Goal: Task Accomplishment & Management: Manage account settings

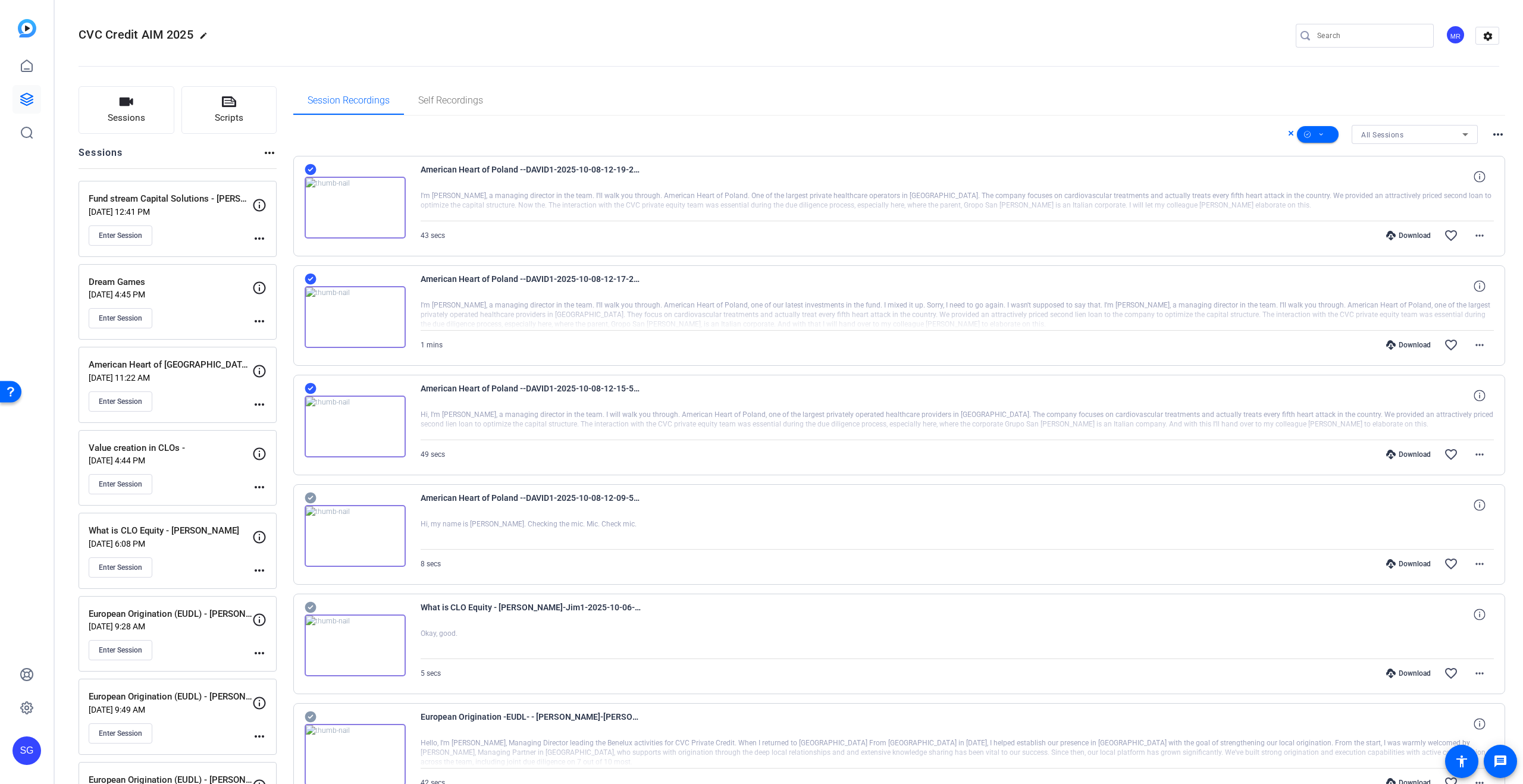
click at [313, 166] on icon at bounding box center [309, 169] width 11 height 11
click at [311, 277] on icon at bounding box center [309, 278] width 11 height 11
click at [310, 388] on icon at bounding box center [310, 388] width 12 height 15
click at [118, 398] on span "Enter Session" at bounding box center [121, 401] width 43 height 9
click at [256, 404] on mat-icon "more_horiz" at bounding box center [259, 404] width 15 height 15
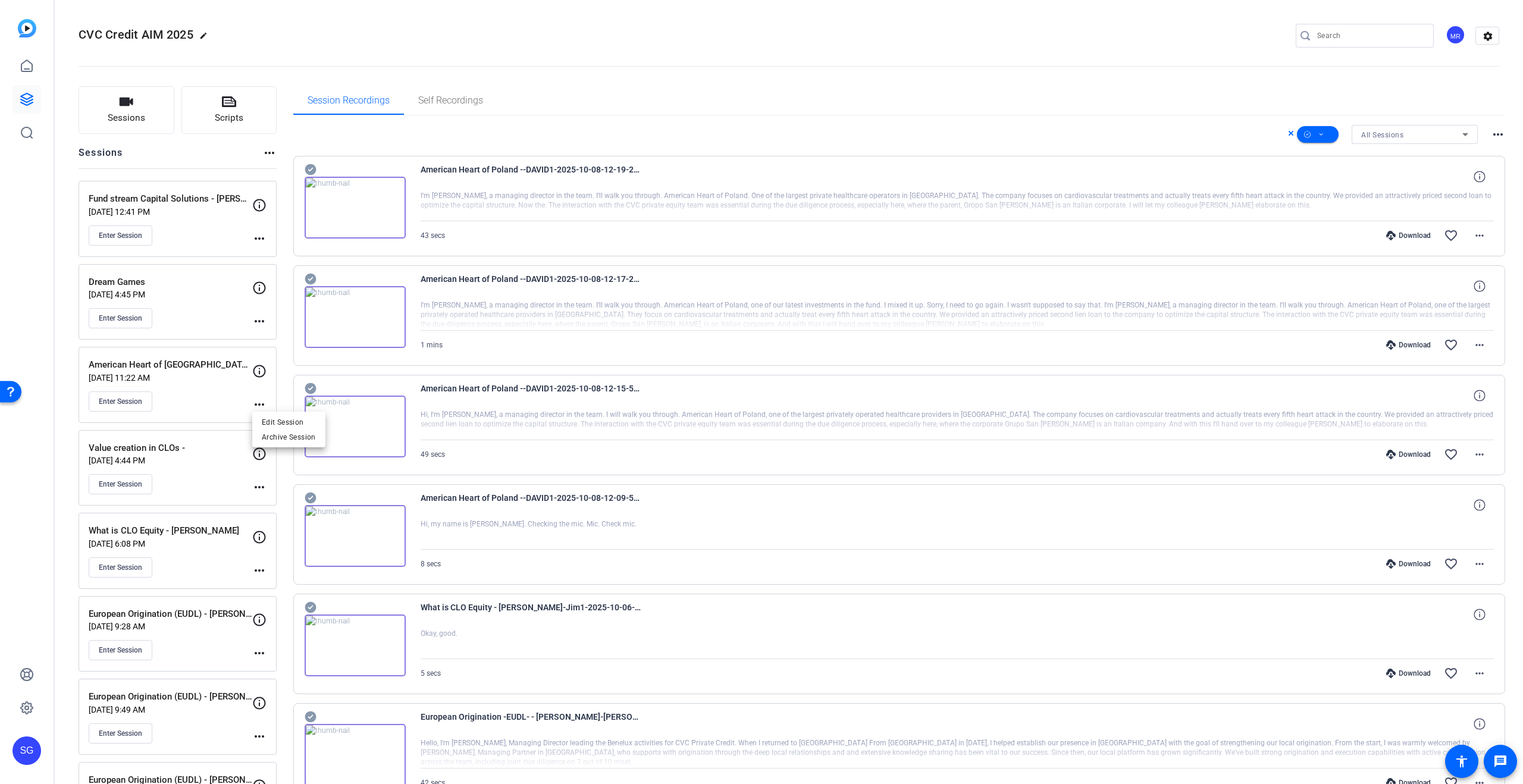
drag, startPoint x: 311, startPoint y: 423, endPoint x: 617, endPoint y: 386, distance: 308.2
click at [311, 423] on span "Edit Session" at bounding box center [289, 421] width 54 height 15
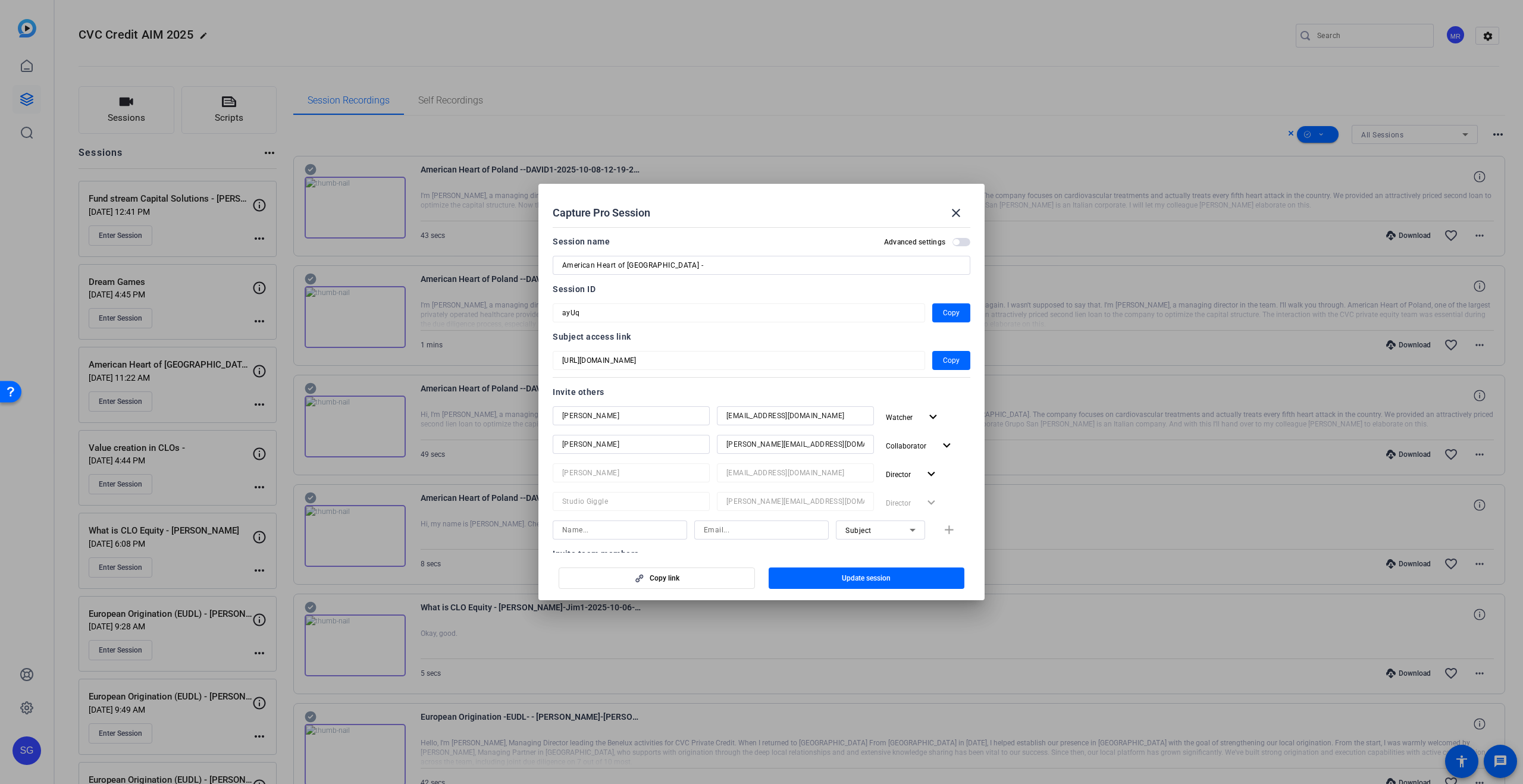
click at [672, 260] on input "American Heart of Poland -" at bounding box center [761, 265] width 398 height 15
click at [715, 264] on input "American Heart of Poland - Giorgio Di" at bounding box center [761, 265] width 398 height 15
click at [689, 264] on input "American Heart of Poland - Giorgio Di Palma" at bounding box center [761, 265] width 398 height 15
type input "American Heart of Poland - [PERSON_NAME]"
drag, startPoint x: 889, startPoint y: 576, endPoint x: 899, endPoint y: 587, distance: 14.9
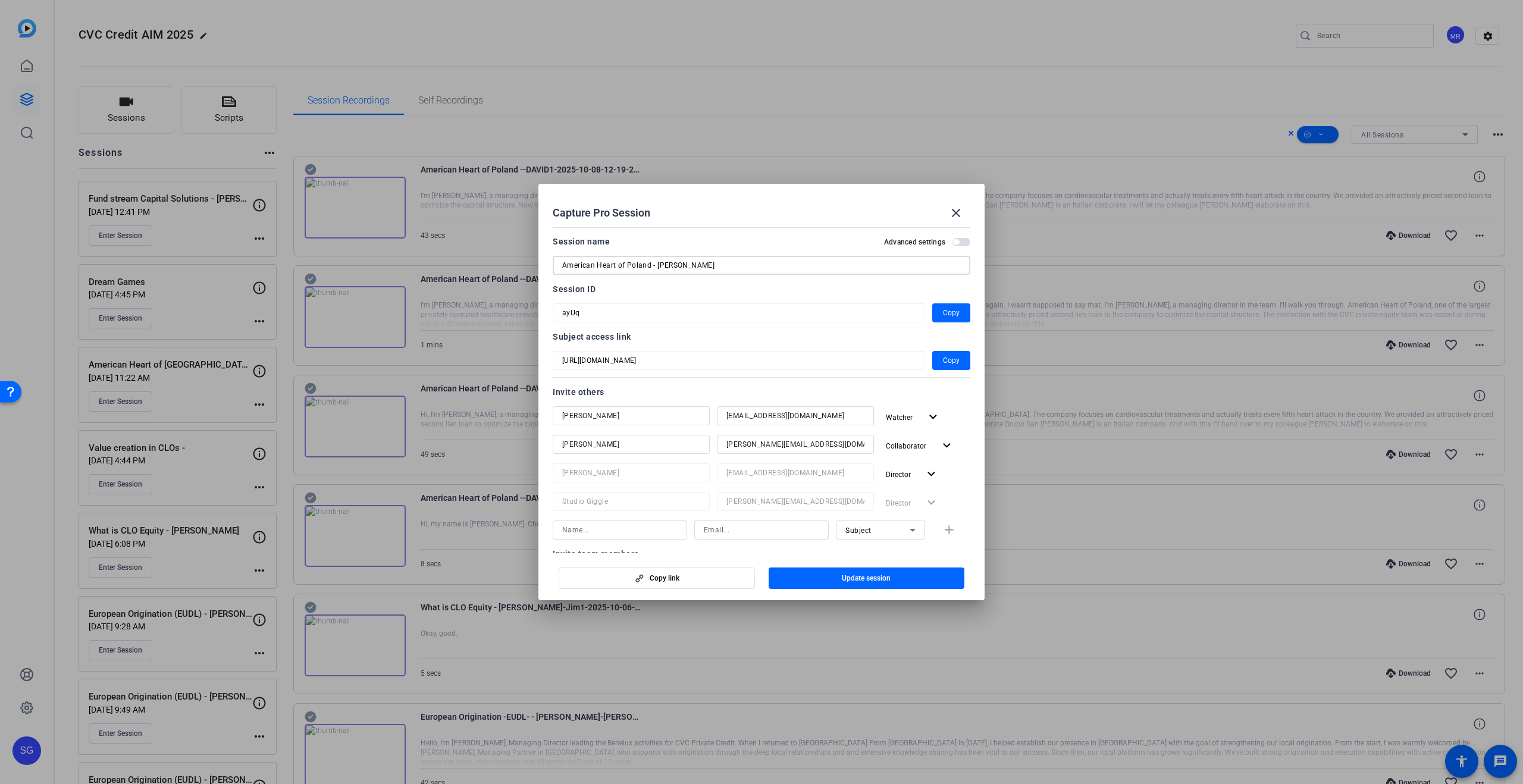
click at [889, 576] on span "Update session" at bounding box center [866, 577] width 49 height 9
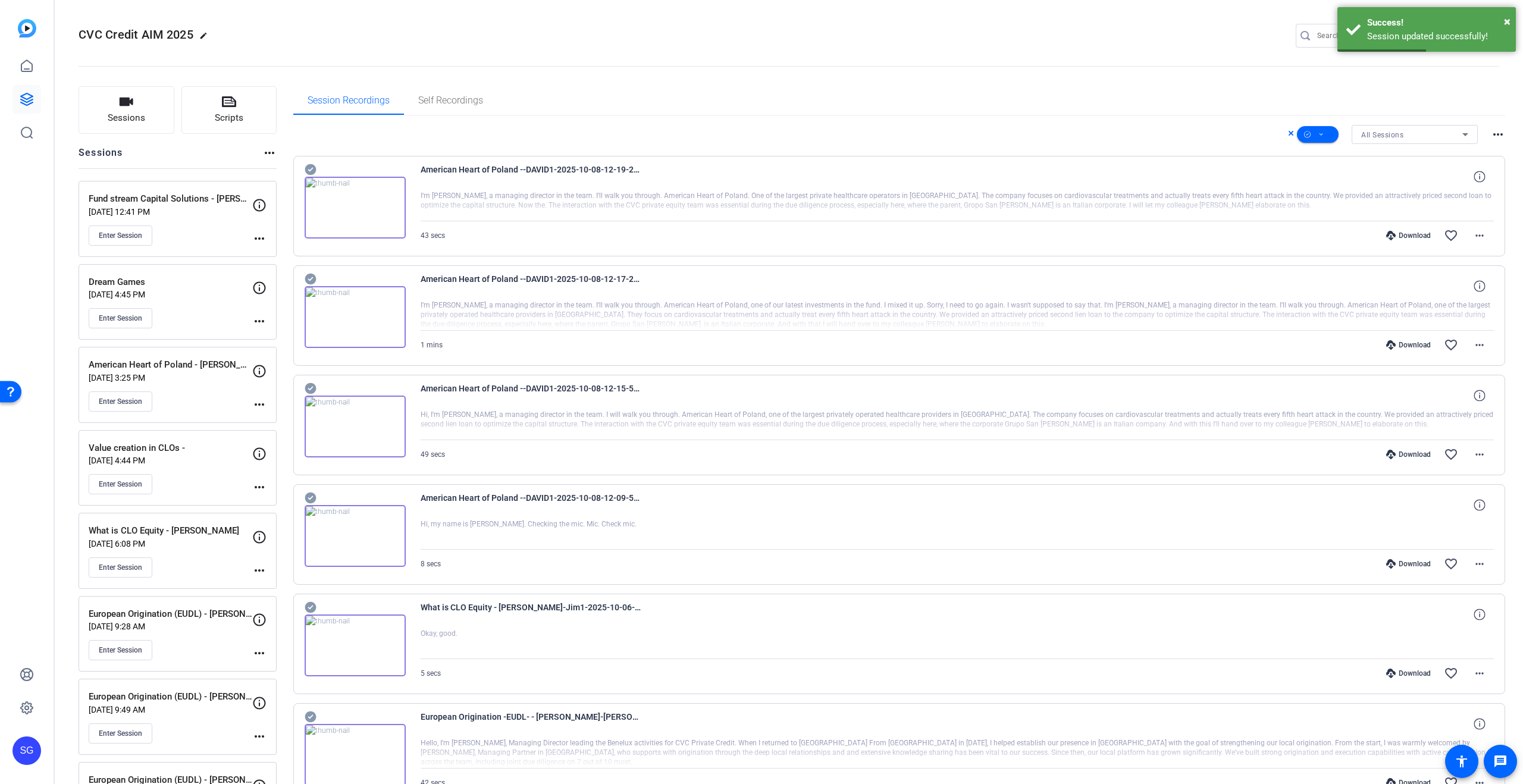
click at [266, 408] on div "American Heart of Poland - Giorgio De Palma Oct 08, 2025 @ 3:25 PM Enter Sessio…" at bounding box center [178, 384] width 198 height 76
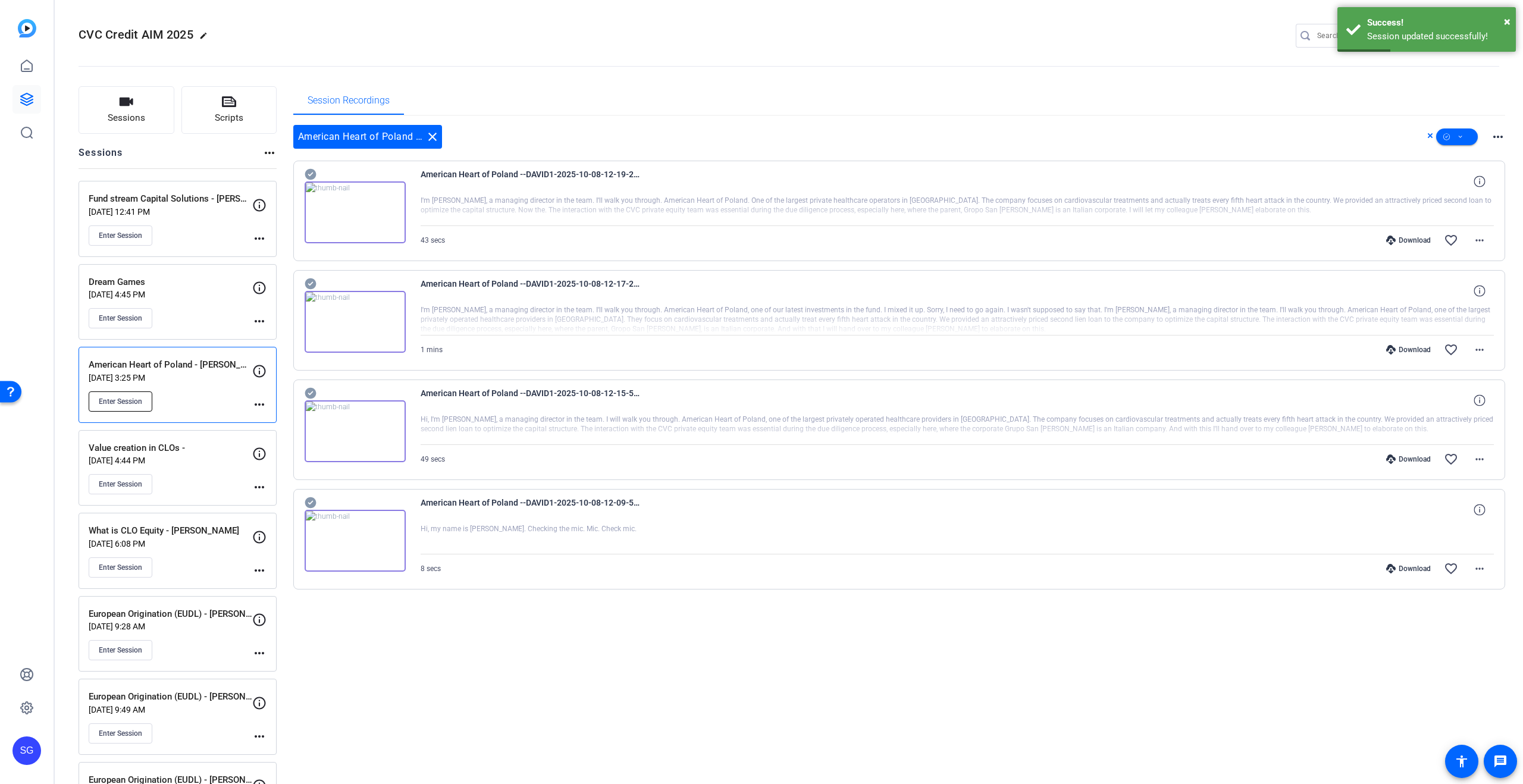
click at [135, 403] on span "Enter Session" at bounding box center [121, 401] width 43 height 9
click at [259, 103] on button "Scripts" at bounding box center [229, 109] width 96 height 47
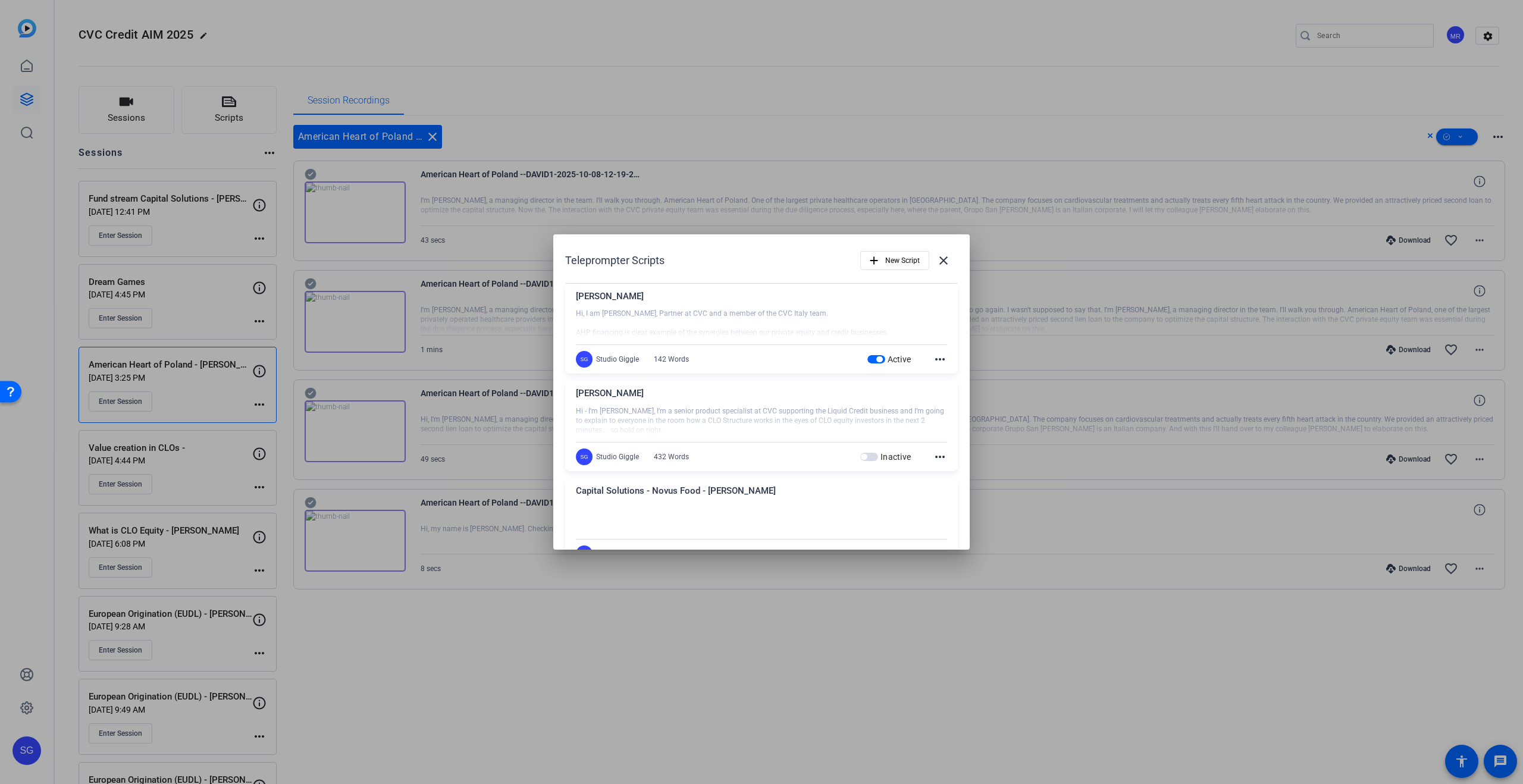
click at [947, 359] on div "Giorgio Di Palma Hi, I am Giorgio Di Palma, Partner at CVC and a member of the …" at bounding box center [762, 328] width 393 height 90
click at [941, 360] on mat-icon "more_horiz" at bounding box center [939, 359] width 15 height 15
click at [966, 377] on span "Edit" at bounding box center [965, 376] width 47 height 15
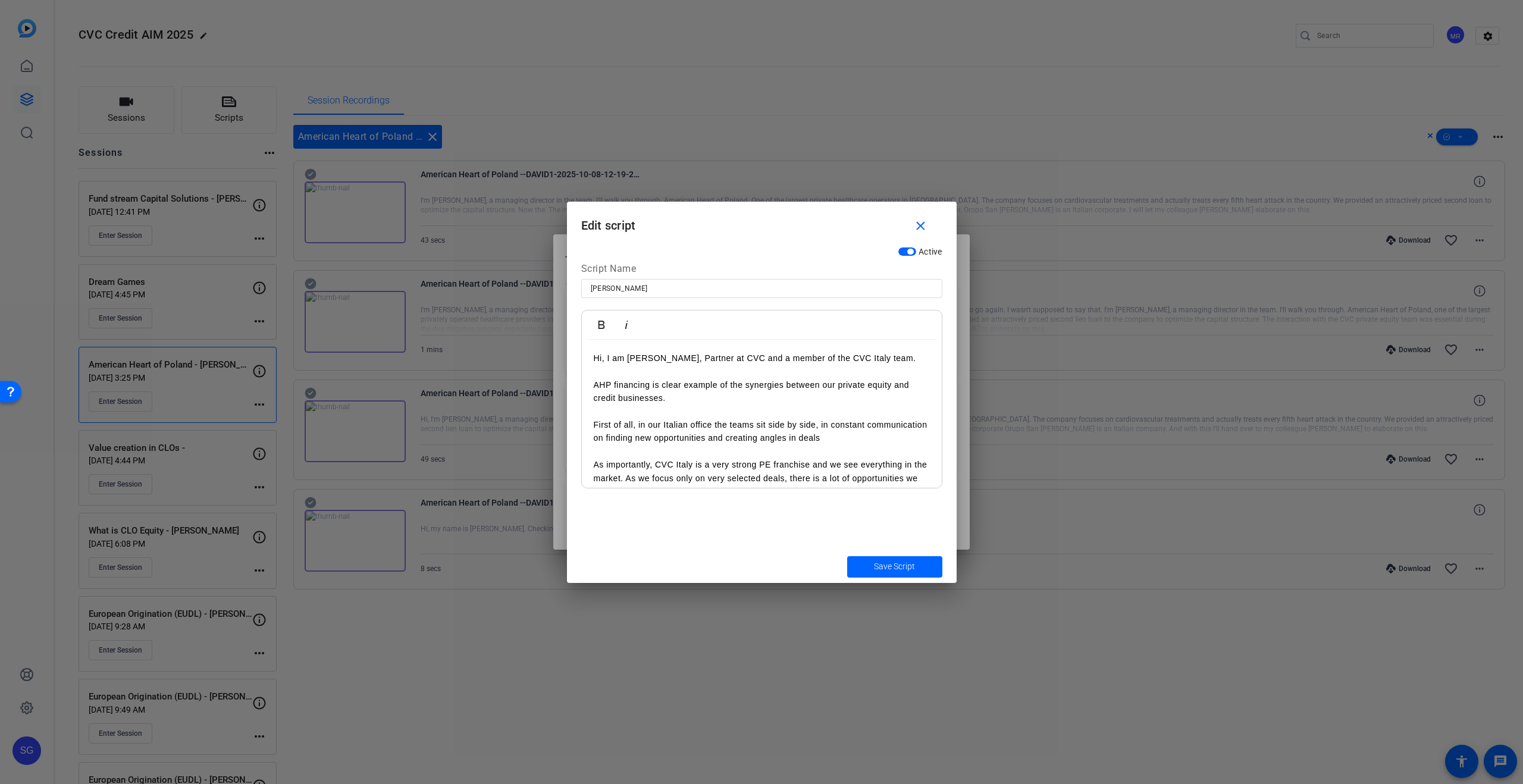
click at [727, 405] on p at bounding box center [762, 411] width 336 height 13
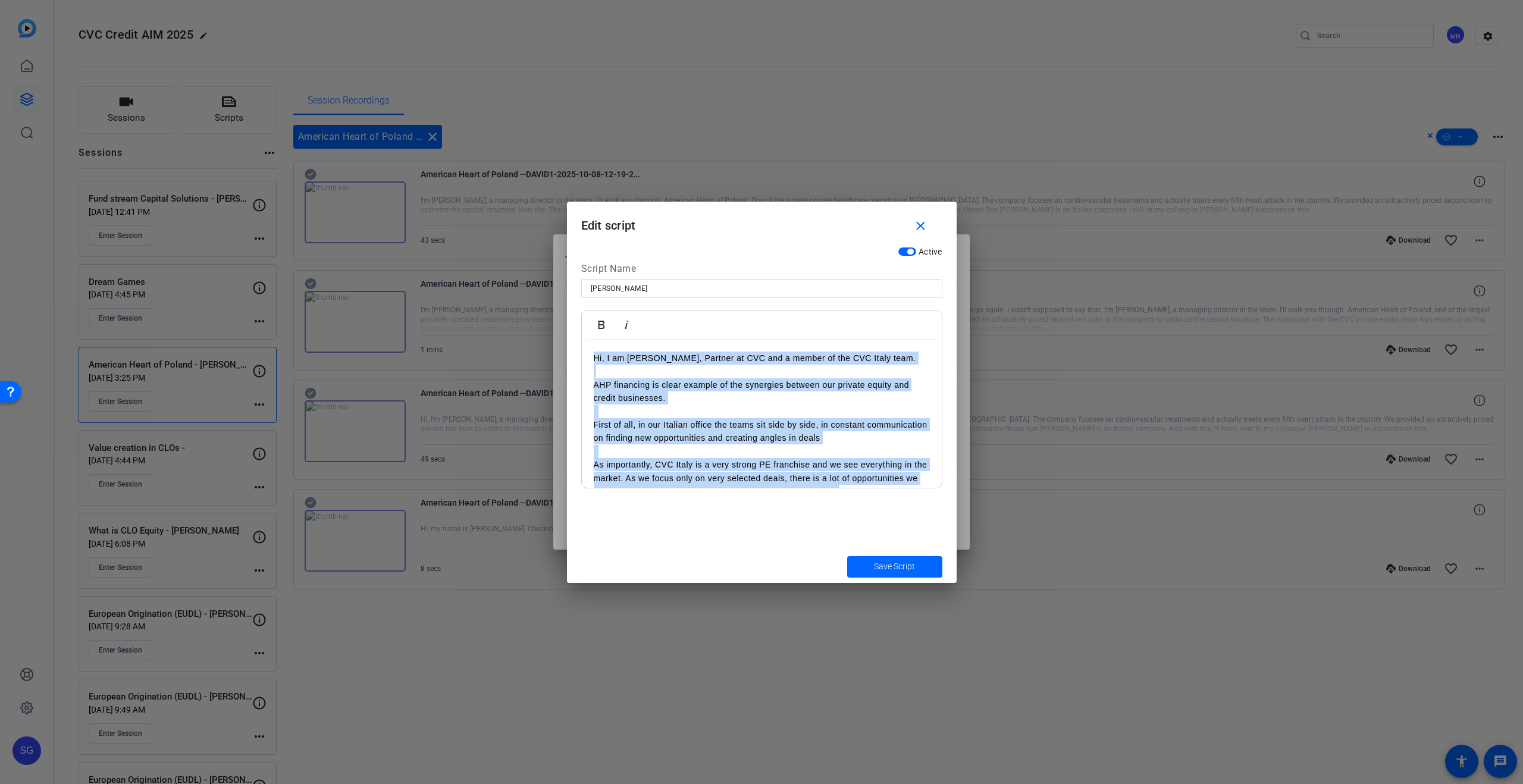
copy div "Hi, I am Giorgio Di Palma, Partner at CVC and a member of the CVC Italy team. A…"
click at [883, 563] on span "Save Script" at bounding box center [895, 566] width 41 height 12
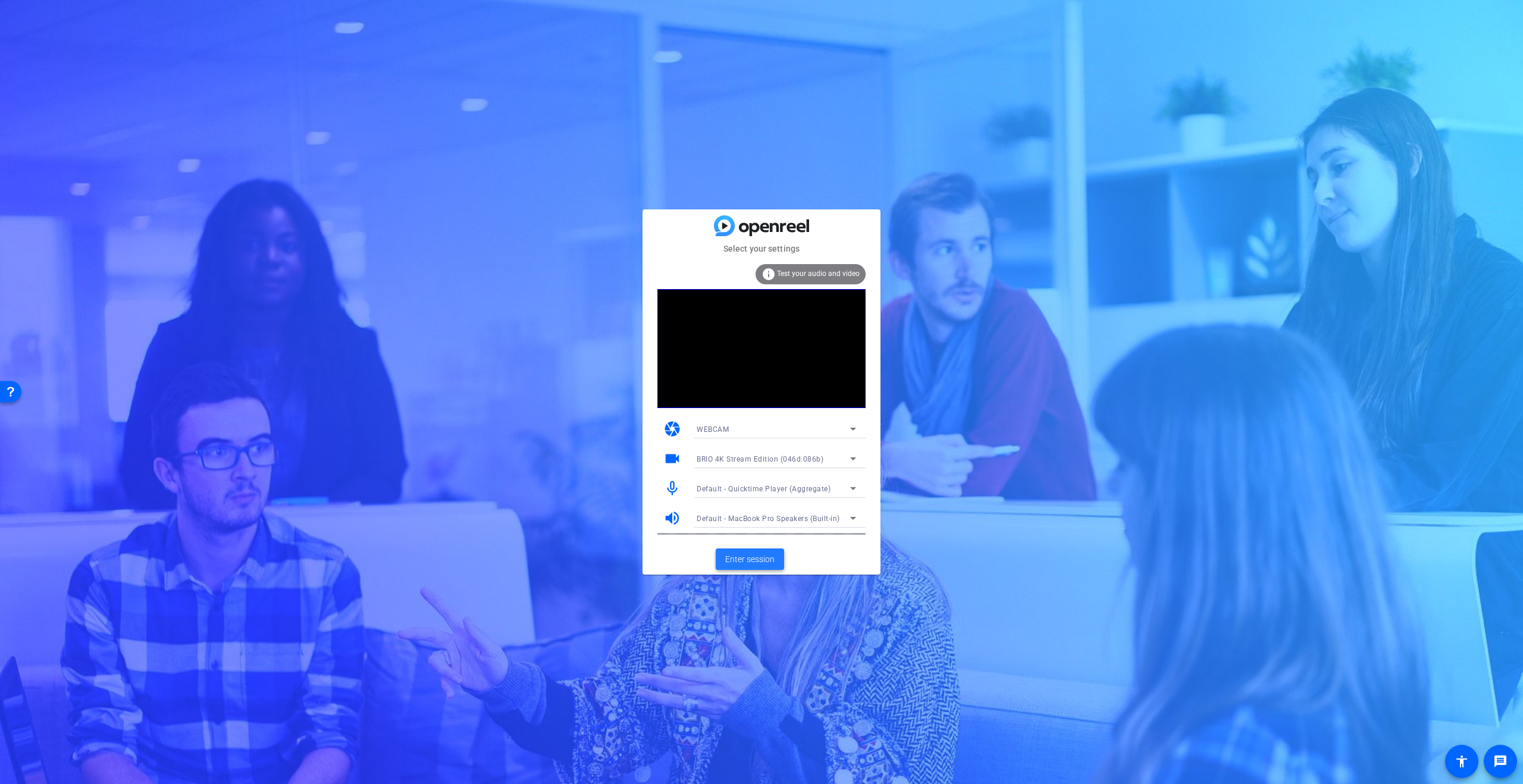
click at [760, 560] on span "Enter session" at bounding box center [749, 559] width 49 height 12
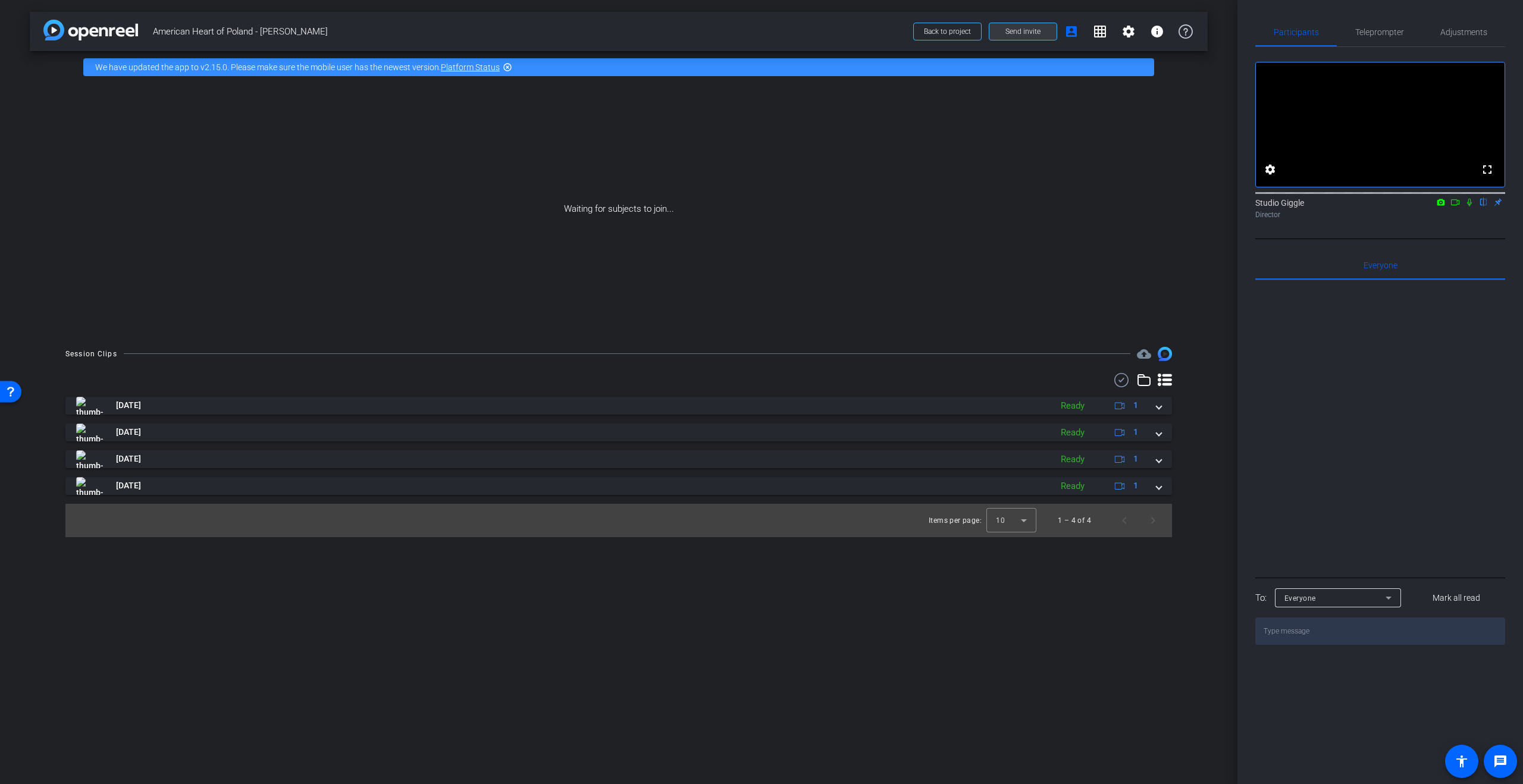
click at [1036, 33] on span "Send invite" at bounding box center [1022, 31] width 35 height 9
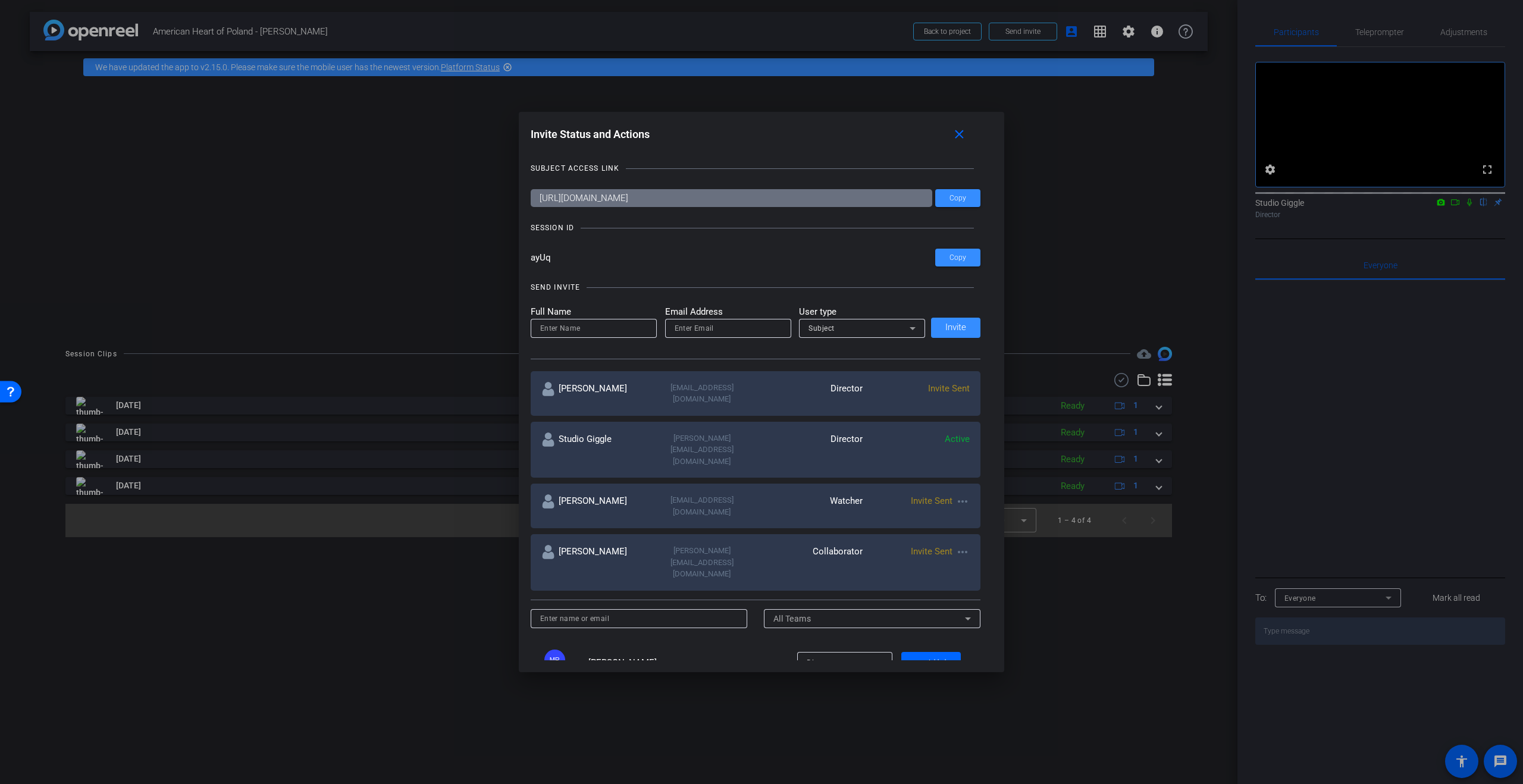
click at [967, 495] on mat-icon "more_horiz" at bounding box center [962, 501] width 15 height 15
click at [1000, 504] on span "Re-Send Invite" at bounding box center [1009, 504] width 90 height 15
click at [964, 544] on mat-icon "more_horiz" at bounding box center [962, 551] width 15 height 15
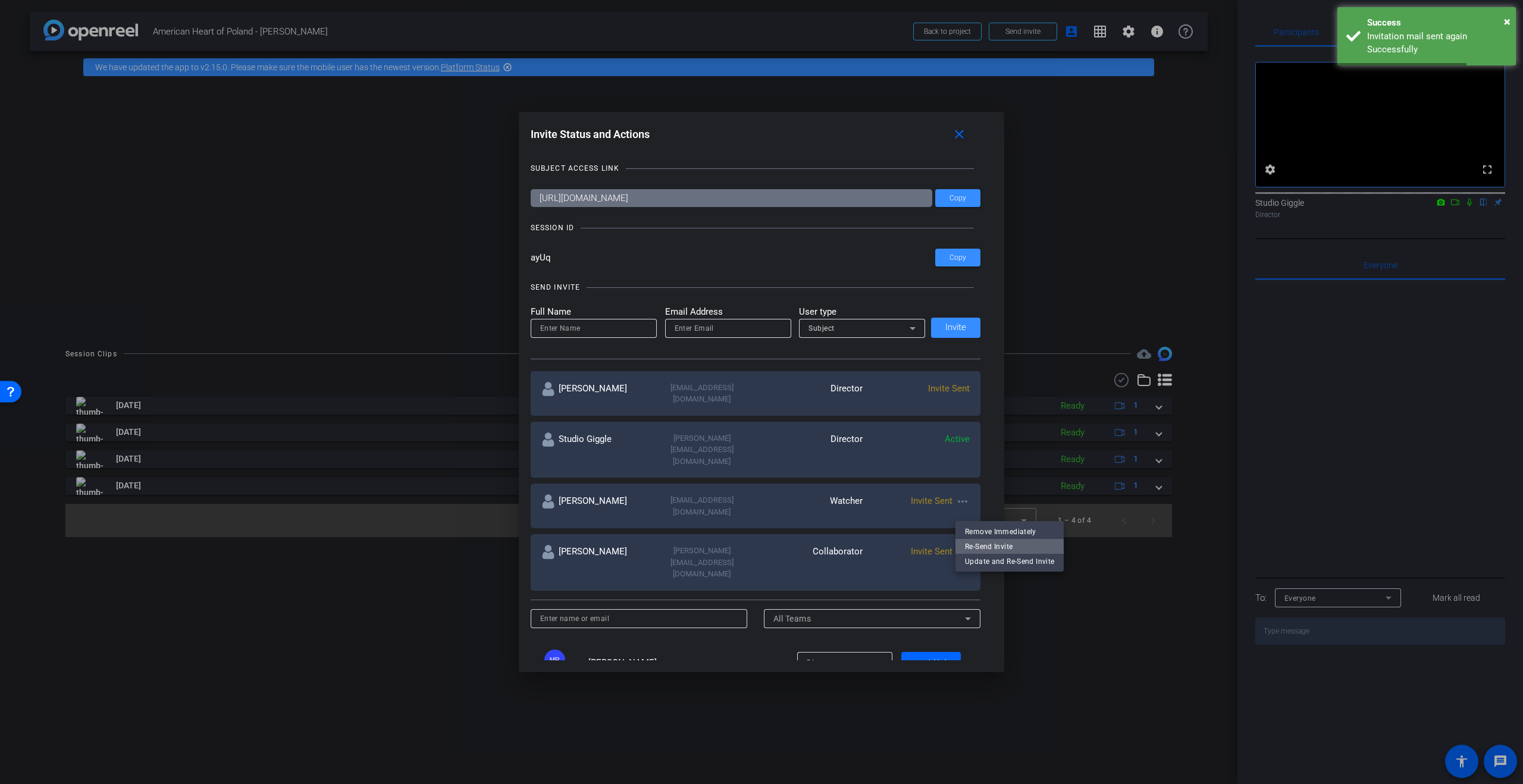
click at [995, 550] on span "Re-Send Invite" at bounding box center [1009, 545] width 90 height 15
